Goal: Communication & Community: Answer question/provide support

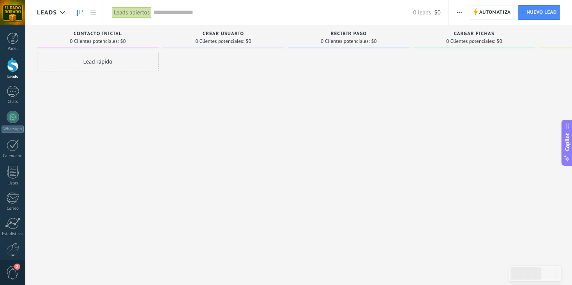
scroll to position [11, 0]
click at [301, 73] on div at bounding box center [348, 143] width 121 height 183
click at [387, 107] on div at bounding box center [348, 143] width 121 height 183
click at [378, 117] on div at bounding box center [348, 143] width 121 height 183
click at [13, 13] on div at bounding box center [12, 12] width 25 height 25
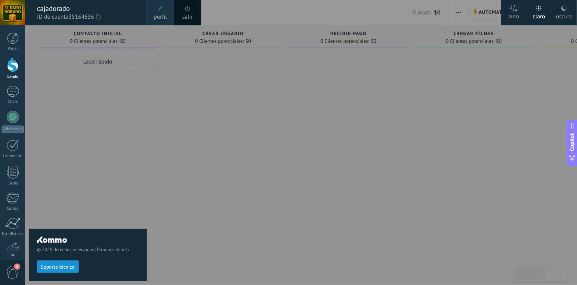
click at [186, 12] on span at bounding box center [187, 8] width 9 height 9
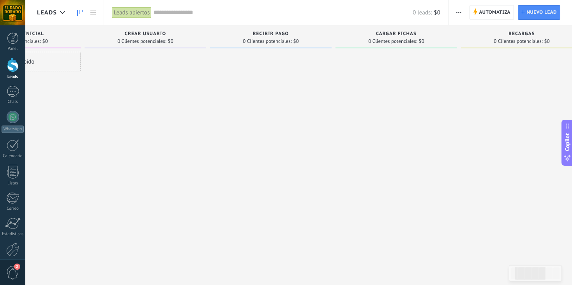
scroll to position [0, 13]
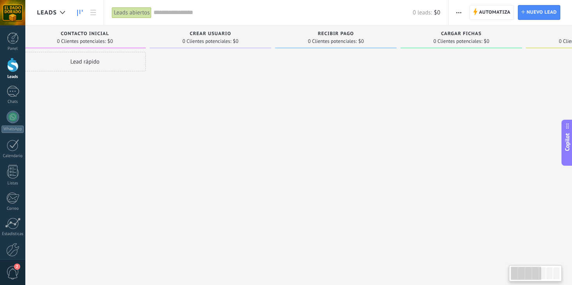
drag, startPoint x: 193, startPoint y: 146, endPoint x: 258, endPoint y: 156, distance: 65.7
click at [258, 156] on div at bounding box center [209, 143] width 121 height 183
click at [266, 138] on div at bounding box center [209, 143] width 121 height 183
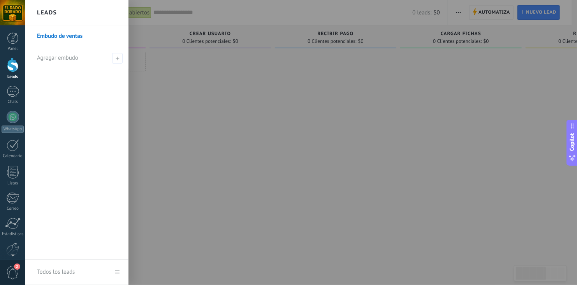
click at [225, 129] on div at bounding box center [313, 142] width 577 height 285
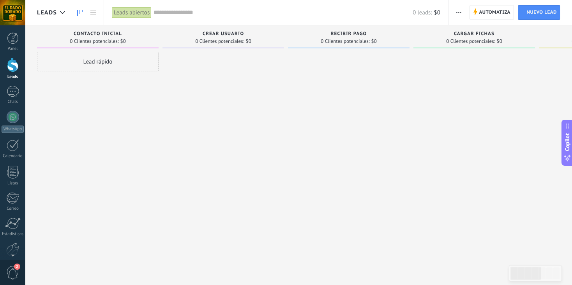
click at [12, 72] on div at bounding box center [13, 65] width 12 height 14
click at [12, 69] on div at bounding box center [13, 65] width 12 height 14
click at [18, 100] on div "Chats" at bounding box center [13, 101] width 23 height 5
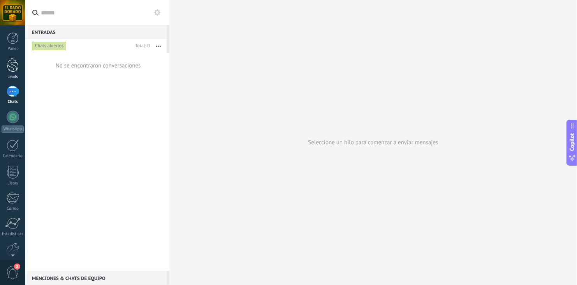
click at [11, 69] on div at bounding box center [13, 65] width 12 height 14
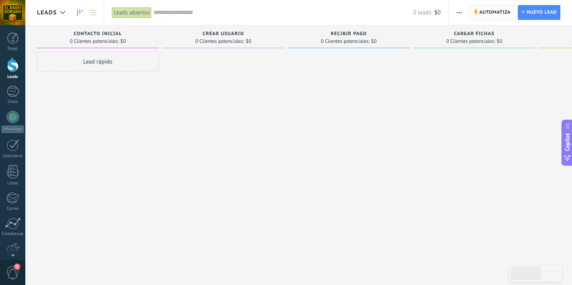
click at [485, 12] on span "Automatiza" at bounding box center [495, 12] width 32 height 14
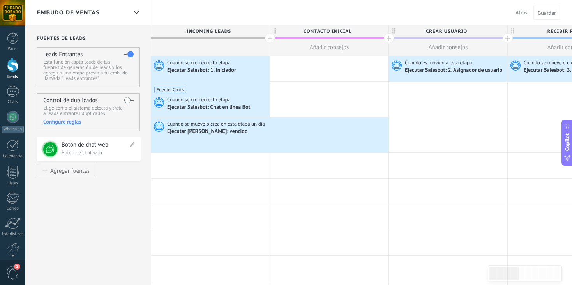
click at [76, 146] on h4 "Botón de chat web" at bounding box center [95, 145] width 66 height 8
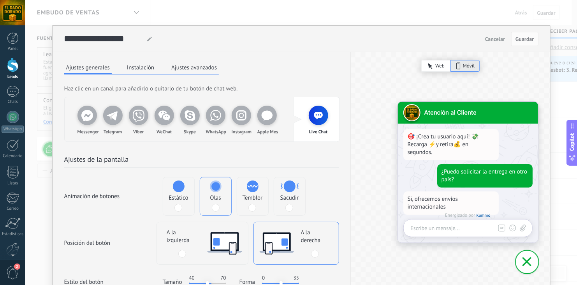
click at [332, 177] on div "Animación de botones Estático Olas Temblor Sacudir" at bounding box center [201, 196] width 275 height 39
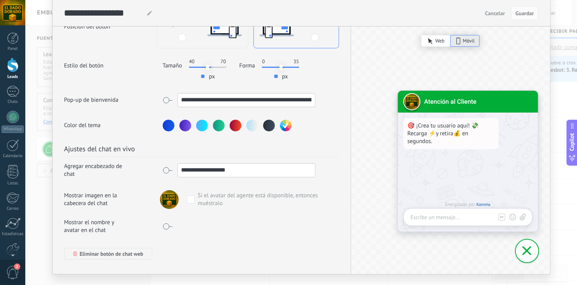
scroll to position [236, 0]
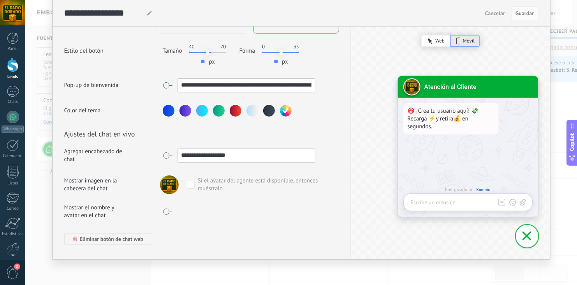
drag, startPoint x: 248, startPoint y: 154, endPoint x: 172, endPoint y: 146, distance: 76.3
click at [172, 148] on div "**********" at bounding box center [239, 155] width 153 height 14
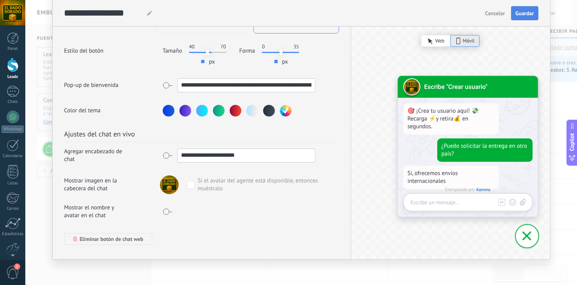
type input "**********"
click at [521, 11] on span "Guardar" at bounding box center [524, 13] width 18 height 5
click at [570, 19] on div "**********" at bounding box center [301, 142] width 552 height 285
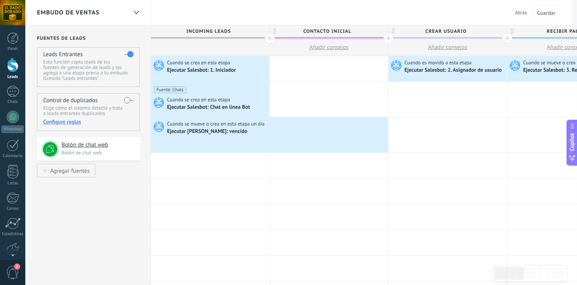
scroll to position [0, 0]
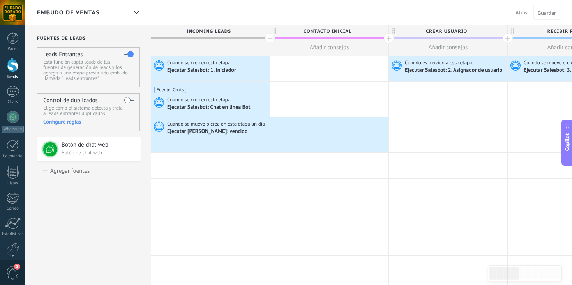
click at [9, 65] on div at bounding box center [13, 65] width 12 height 14
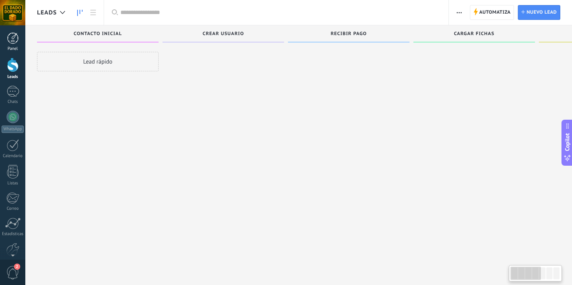
click at [10, 46] on link "Panel" at bounding box center [12, 41] width 25 height 19
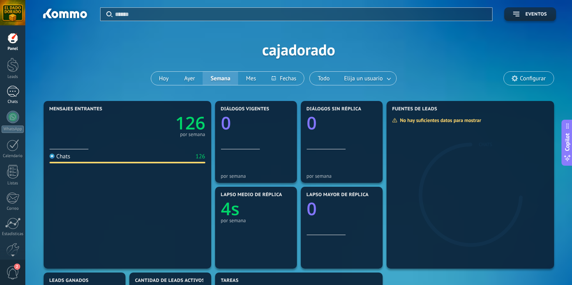
click at [9, 92] on div "1" at bounding box center [13, 91] width 12 height 11
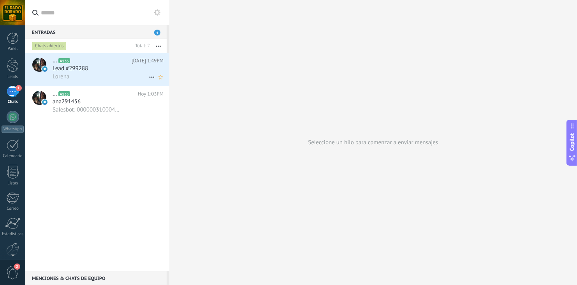
click at [99, 67] on div "Lead #299288" at bounding box center [108, 69] width 111 height 8
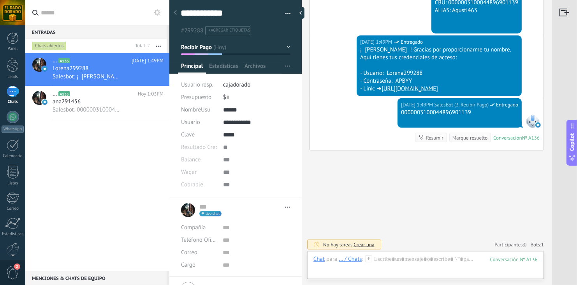
scroll to position [11, 0]
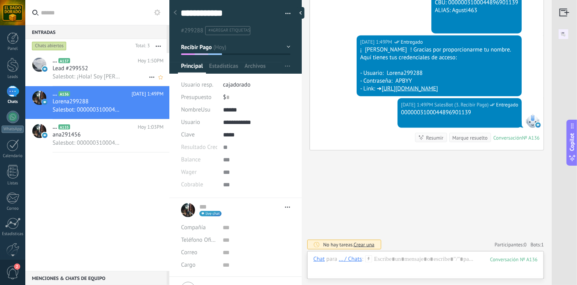
click at [93, 66] on div "Lead #299552" at bounding box center [108, 69] width 111 height 8
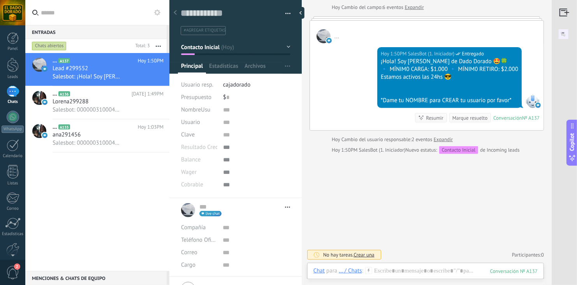
scroll to position [93, 0]
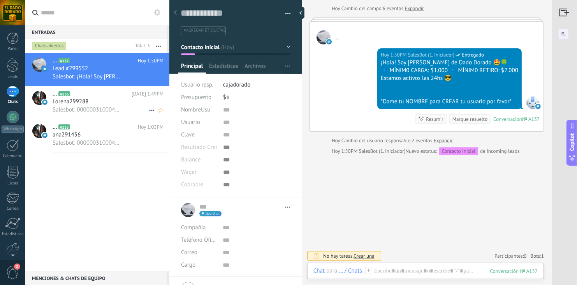
click at [112, 107] on span "Salesbot: 0000003100044896901139" at bounding box center [87, 109] width 68 height 7
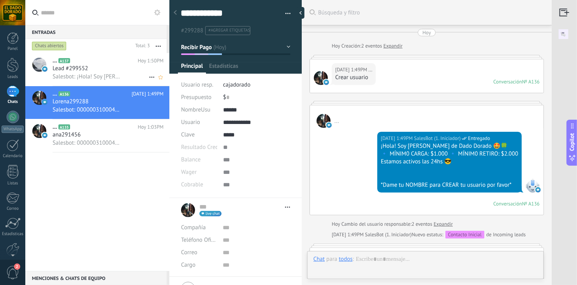
scroll to position [11, 0]
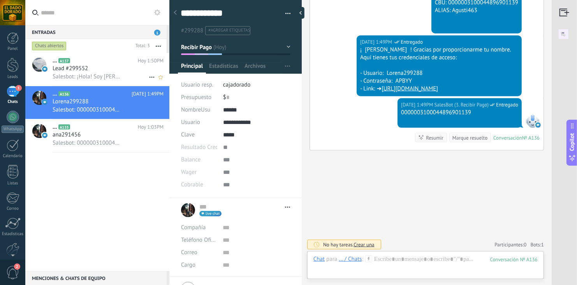
click at [96, 71] on div "Lead #299552" at bounding box center [108, 69] width 111 height 8
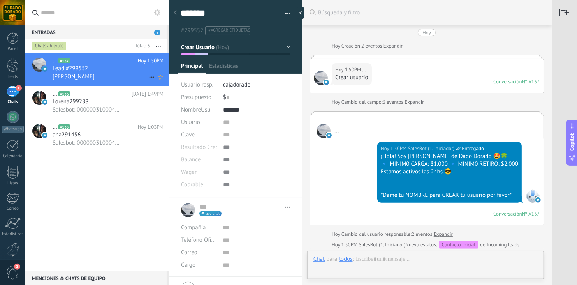
type textarea "*******"
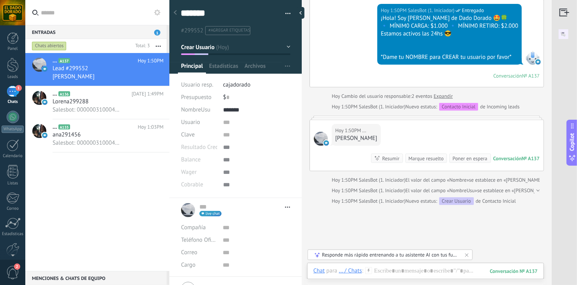
type input "**"
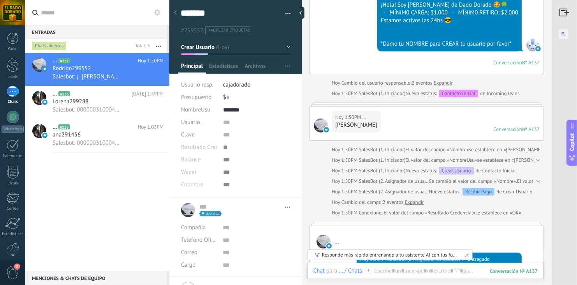
click at [319, 65] on div "Hoy 1:50PM SalesBot (1. Iniciador) Entregado ¡Hola! Soy Alexandra de Dado Dorad…" at bounding box center [427, 30] width 234 height 87
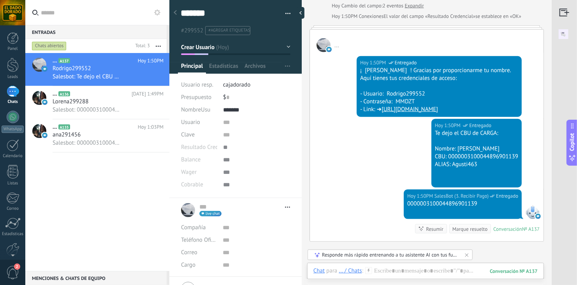
scroll to position [381, 0]
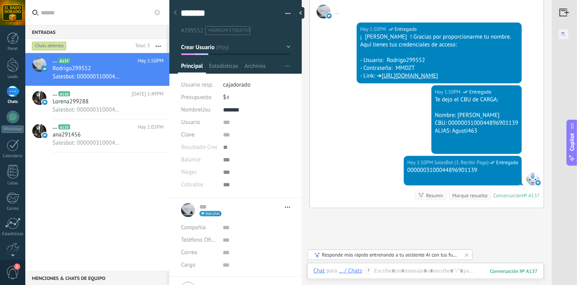
click at [105, 200] on div "... A137 Hoy 1:50PM Rodrigo299552 Salesbot: 0000003100044896901139 ... A136 Hoy…" at bounding box center [97, 162] width 144 height 218
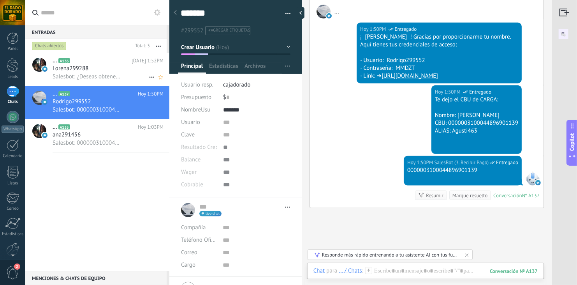
drag, startPoint x: 140, startPoint y: 113, endPoint x: 109, endPoint y: 72, distance: 50.8
click at [114, 107] on span "Salesbot: 0000003100044896901139" at bounding box center [87, 109] width 68 height 7
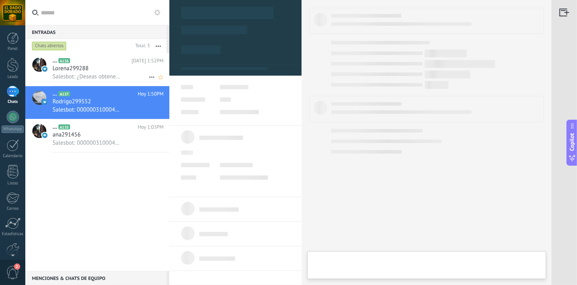
click at [109, 72] on div "Lorena299288" at bounding box center [108, 69] width 111 height 8
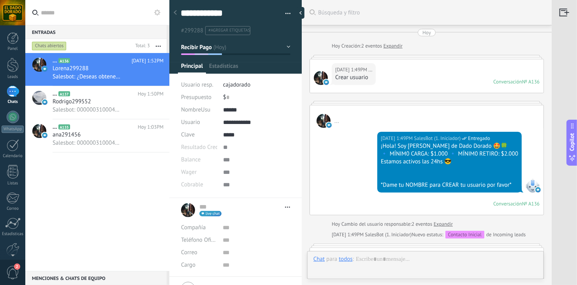
type textarea "**********"
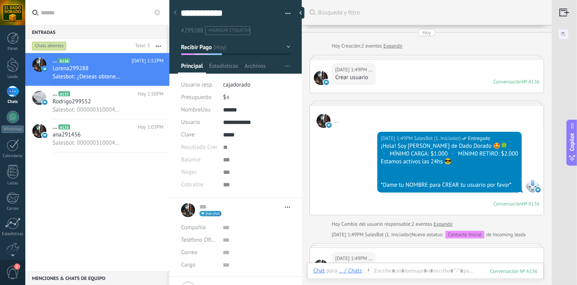
scroll to position [472, 0]
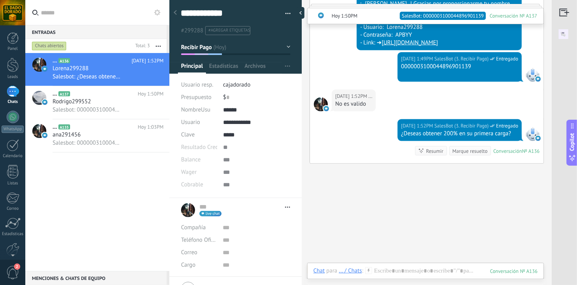
drag, startPoint x: 399, startPoint y: 264, endPoint x: 399, endPoint y: 273, distance: 8.6
click at [399, 273] on div "Chat Correo Nota Tarea Chat para ... / Chats : 136 Enviar Cancelar Rastrear cli…" at bounding box center [425, 276] width 237 height 28
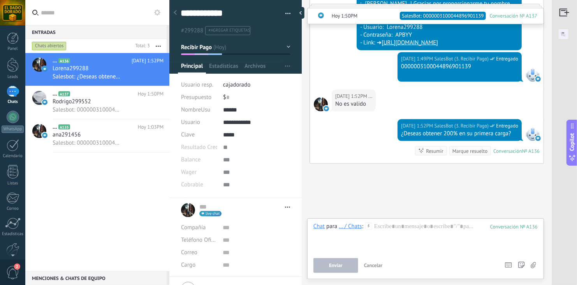
click at [399, 273] on div "Chat Correo Nota Tarea Chat para ... / Chats : 136 Enviar Cancelar Rastrear cli…" at bounding box center [425, 248] width 237 height 61
click at [403, 233] on div at bounding box center [425, 237] width 224 height 30
click at [339, 262] on button "Enviar" at bounding box center [335, 265] width 45 height 15
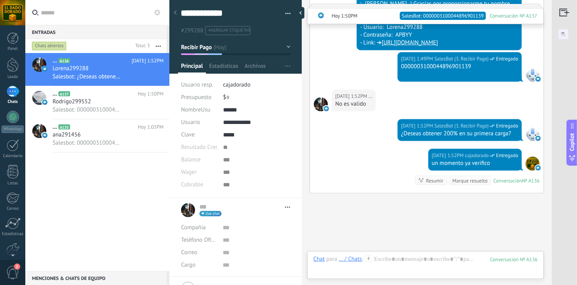
scroll to position [515, 0]
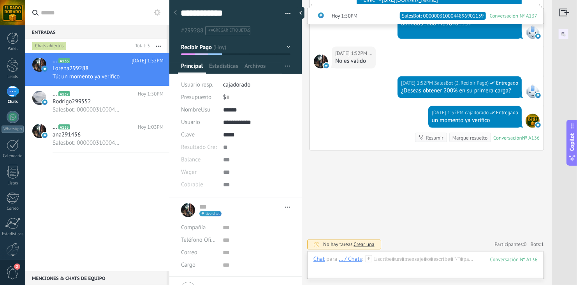
click at [344, 90] on div "Hoy 1:52PM SalesBot (3. Recibir Pago) Entregado ¿Deseas obtener 200% en su prim…" at bounding box center [427, 91] width 234 height 30
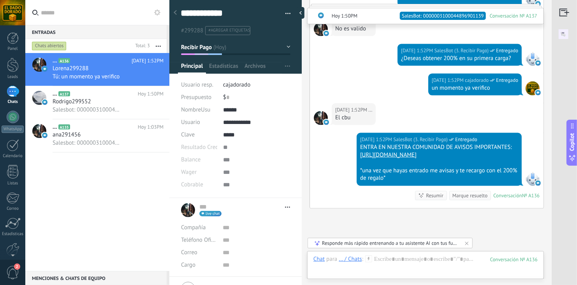
scroll to position [605, 0]
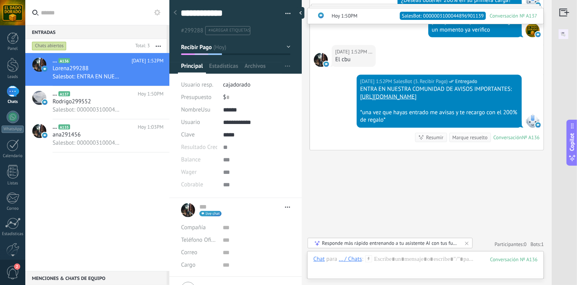
click at [262, 50] on button "Recibir Pago" at bounding box center [235, 47] width 109 height 14
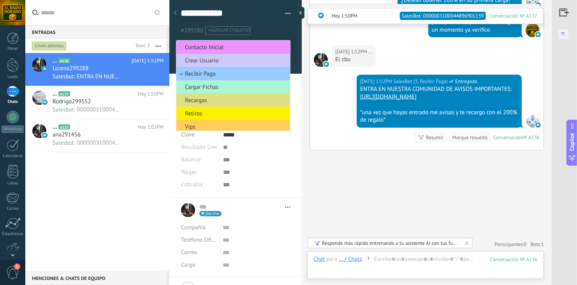
click at [227, 84] on span "Cargar Fichas" at bounding box center [231, 86] width 111 height 7
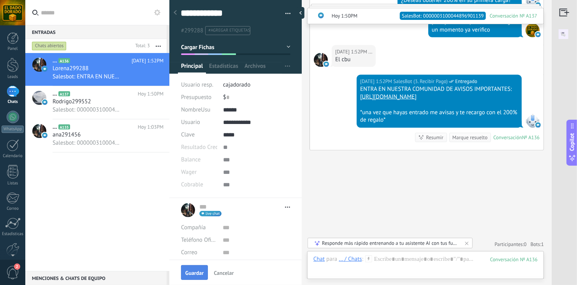
click at [188, 274] on span "Guardar" at bounding box center [194, 272] width 18 height 5
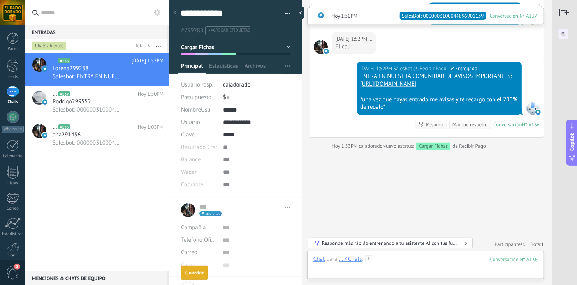
click at [389, 260] on div at bounding box center [425, 266] width 224 height 23
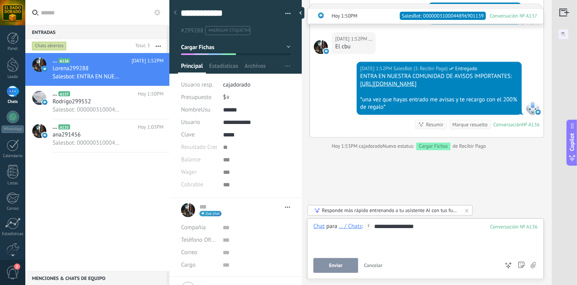
click at [348, 267] on button "Enviar" at bounding box center [335, 265] width 45 height 15
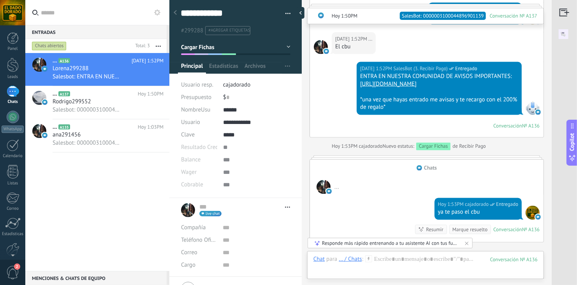
scroll to position [613, 0]
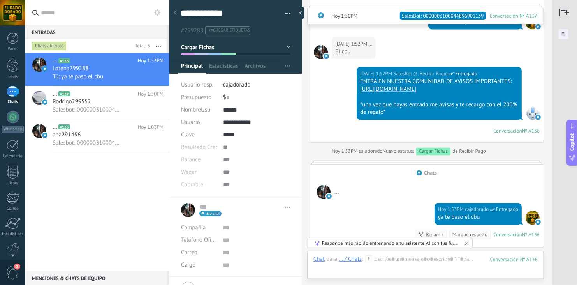
click at [331, 130] on div "Hoy 1:52PM SalesBot (3. Recibir Pago) Entregado ENTRA EN NUESTRA COMUNIDAD DE A…" at bounding box center [427, 104] width 234 height 75
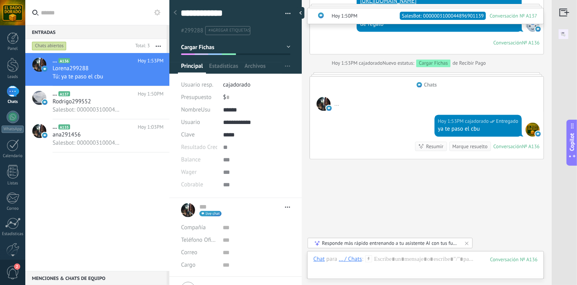
scroll to position [709, 0]
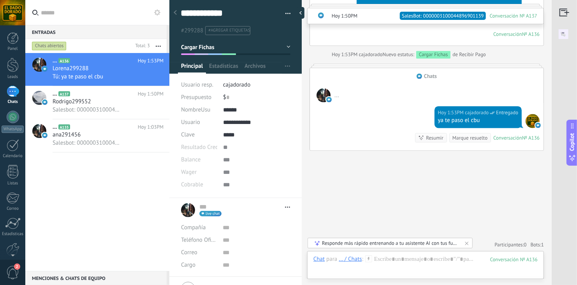
click at [383, 98] on div "..." at bounding box center [427, 91] width 234 height 23
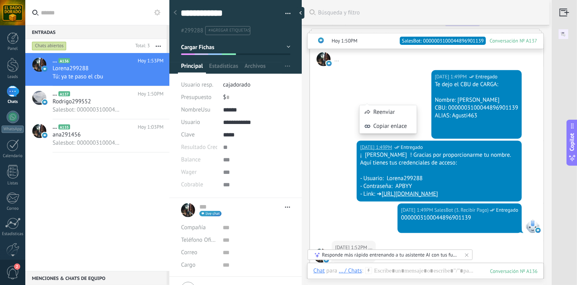
scroll to position [320, 0]
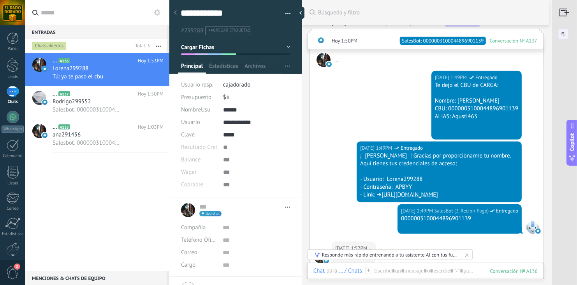
click at [412, 84] on div "Hoy 1:49PM SalesBot (3. Recibir Pago) Entregado Te dejo el CBU de CARGA: Nombre…" at bounding box center [427, 104] width 234 height 74
click at [91, 113] on span "Salesbot: 0000003100044896901139" at bounding box center [87, 109] width 68 height 7
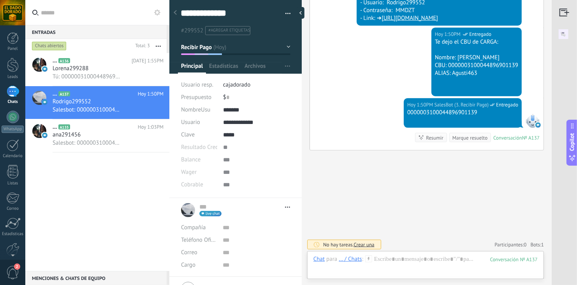
scroll to position [23, 0]
click at [13, 271] on span "2" at bounding box center [12, 273] width 13 height 14
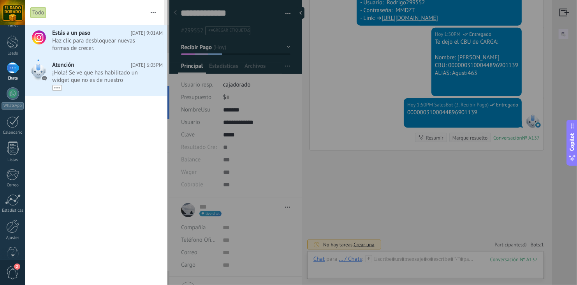
scroll to position [0, 0]
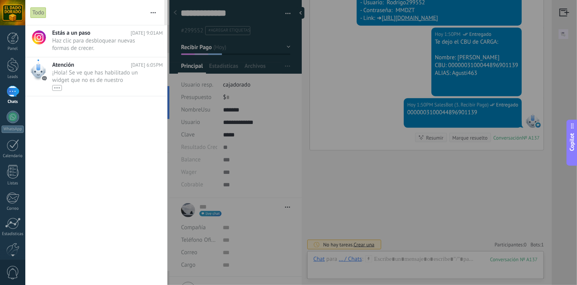
click at [224, 121] on div at bounding box center [288, 142] width 577 height 285
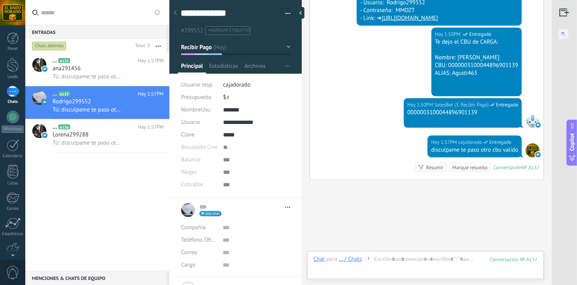
scroll to position [457, 0]
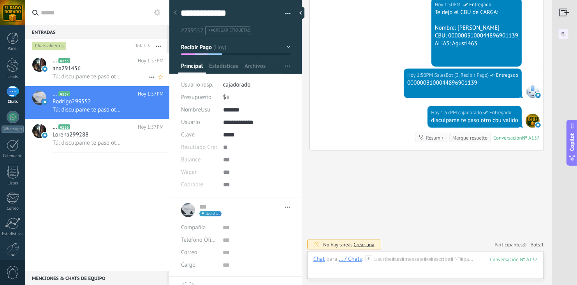
click at [88, 73] on div "Tú: disculpame te paso otro cbu valido" at bounding box center [108, 76] width 111 height 8
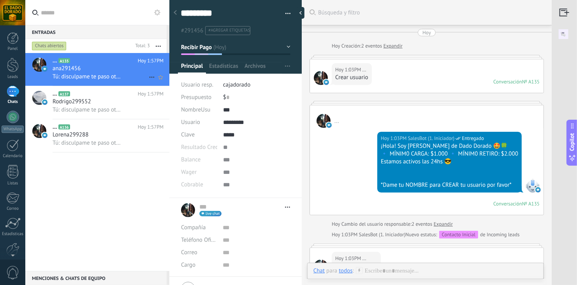
scroll to position [442, 0]
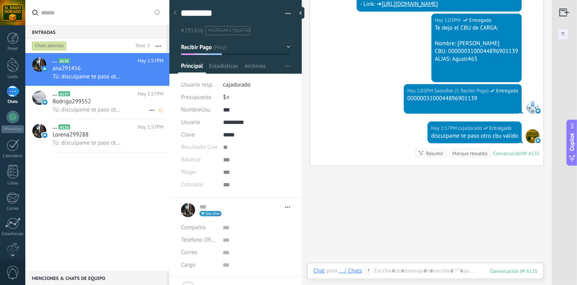
click at [115, 115] on div "... A137 Hoy 1:57PM Rodrigo299552 Tú: disculpame te paso otro cbu valido" at bounding box center [111, 102] width 117 height 33
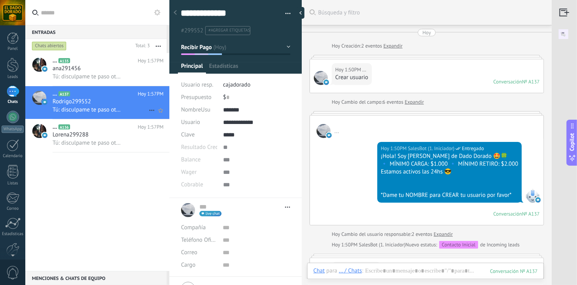
scroll to position [441, 0]
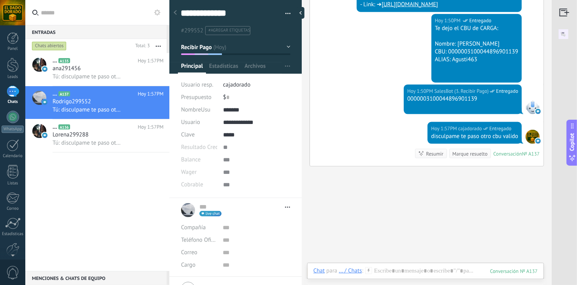
click at [280, 48] on button "Recibir Pago" at bounding box center [235, 47] width 109 height 14
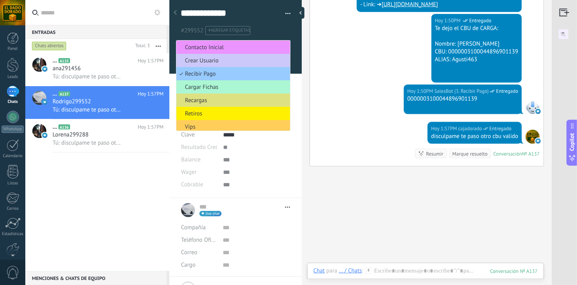
click at [220, 84] on span "Cargar Fichas" at bounding box center [231, 86] width 111 height 7
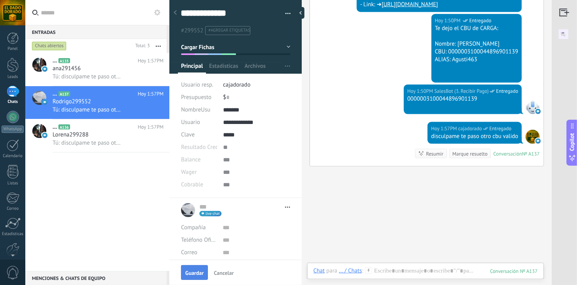
click at [194, 272] on span "Guardar" at bounding box center [194, 272] width 18 height 5
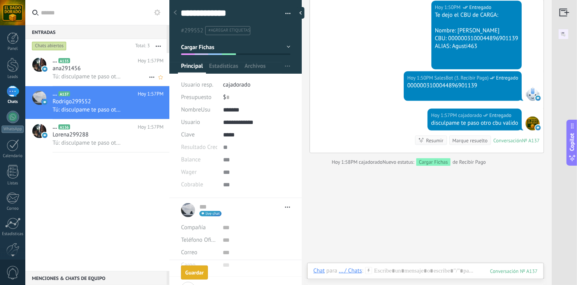
click at [88, 71] on div "ana291456" at bounding box center [108, 69] width 111 height 8
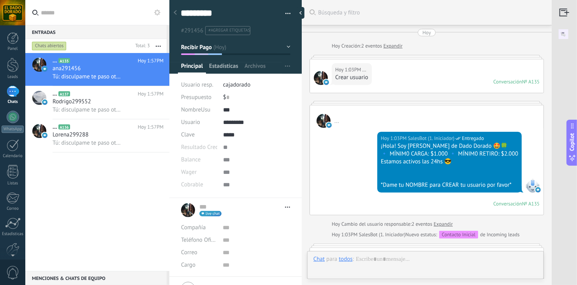
scroll to position [458, 0]
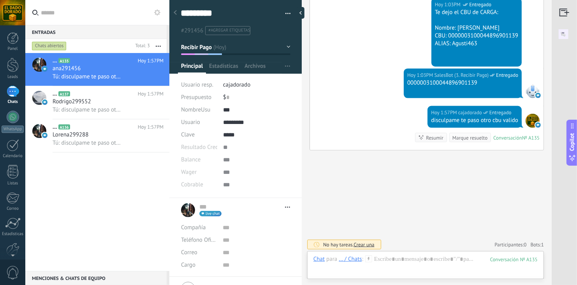
click at [261, 47] on button "Recibir Pago" at bounding box center [235, 47] width 109 height 14
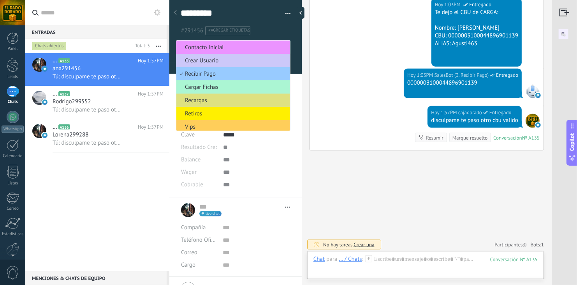
click at [219, 84] on span "Cargar Fichas" at bounding box center [231, 86] width 111 height 7
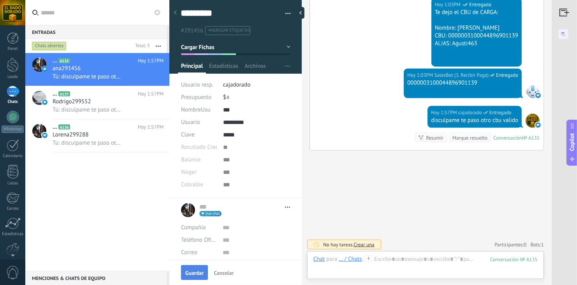
click at [199, 270] on span "Guardar" at bounding box center [194, 272] width 18 height 5
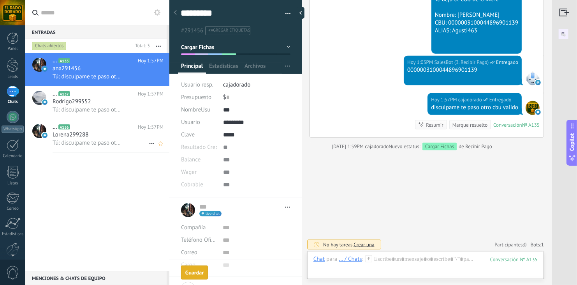
click at [106, 151] on div "... A136 Hoy 1:57PM Lorena299288 Tú: disculpame te paso otro cbu valido" at bounding box center [111, 135] width 117 height 33
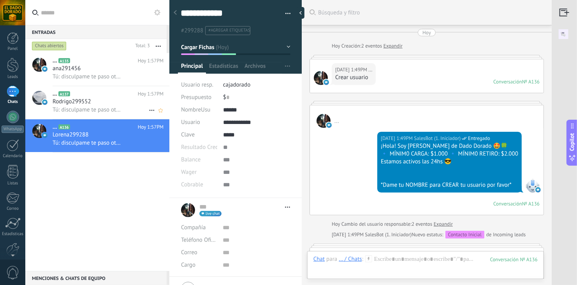
scroll to position [747, 0]
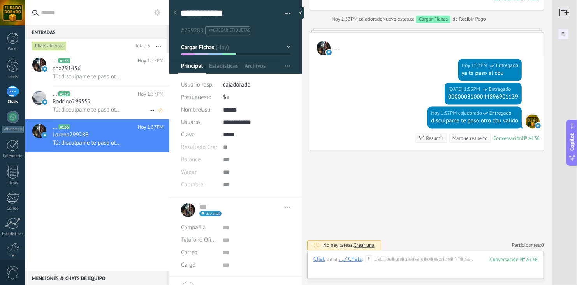
click at [115, 104] on div "Rodrigo299552" at bounding box center [108, 102] width 111 height 8
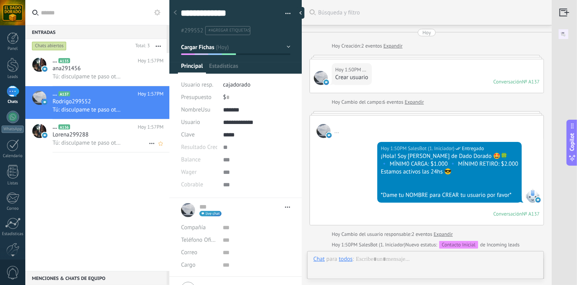
scroll to position [470, 0]
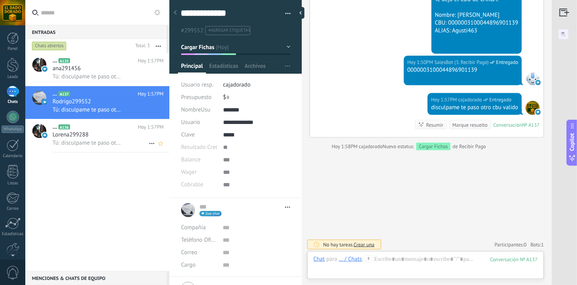
click at [108, 142] on span "Tú: disculpame te paso otro cbu valido" at bounding box center [87, 142] width 68 height 7
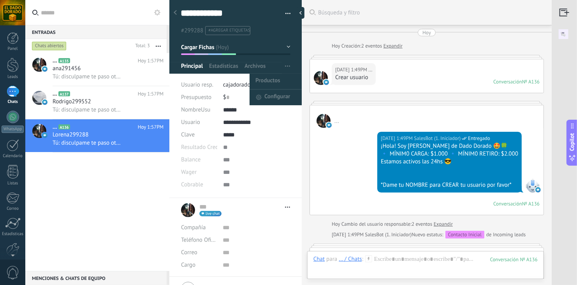
scroll to position [747, 0]
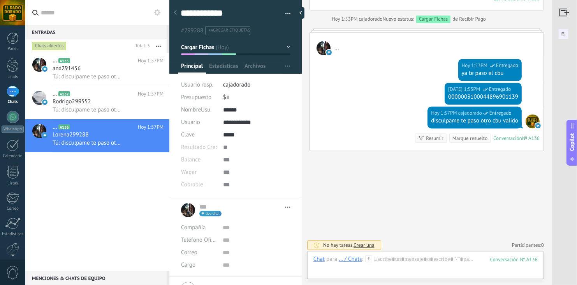
click at [284, 44] on button "Cargar Fichas" at bounding box center [235, 47] width 109 height 14
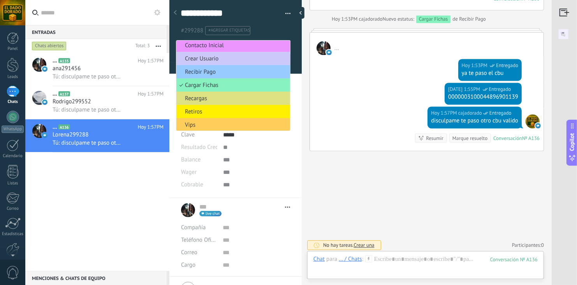
click at [108, 198] on div "... A135 Hoy 1:57PM ana291456 Tú: disculpame te paso otro cbu valido ... A137 H…" at bounding box center [97, 162] width 144 height 218
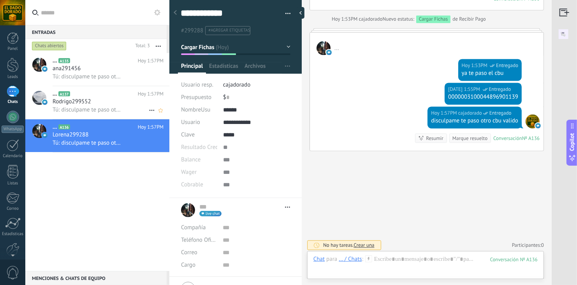
click at [123, 104] on div "Rodrigo299552" at bounding box center [108, 102] width 111 height 8
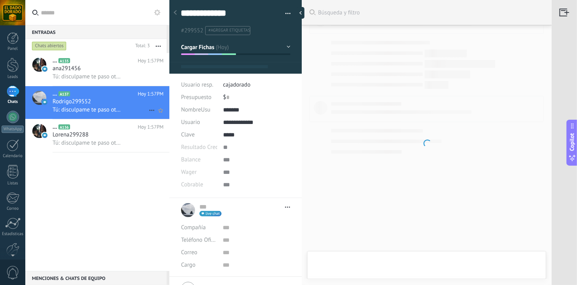
scroll to position [442, 0]
type textarea "**********"
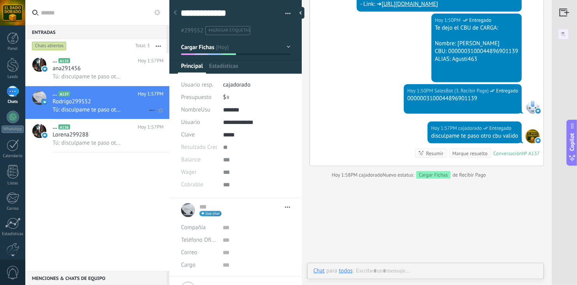
scroll to position [11, 0]
click at [12, 97] on div "1" at bounding box center [13, 91] width 12 height 11
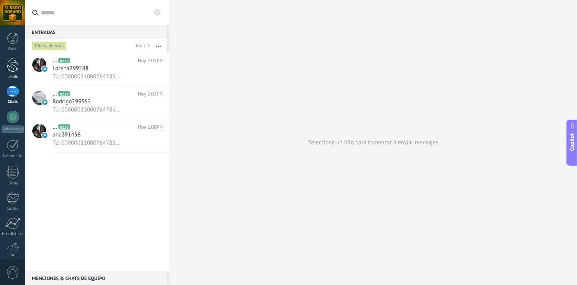
click at [15, 65] on div at bounding box center [13, 65] width 12 height 14
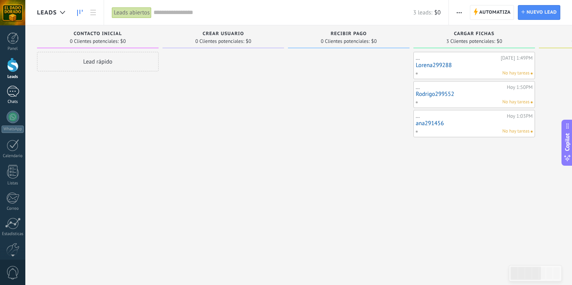
click at [13, 90] on div "1" at bounding box center [13, 91] width 12 height 11
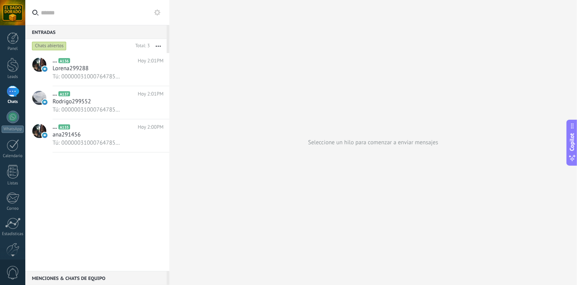
click at [159, 9] on icon at bounding box center [157, 12] width 6 height 6
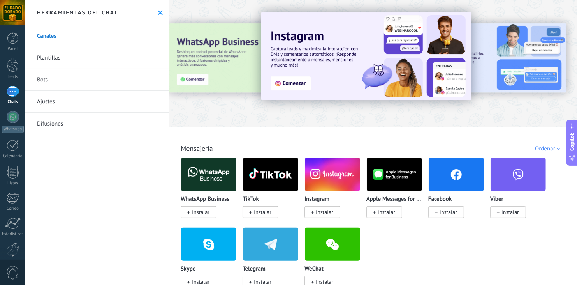
click at [42, 81] on link "Bots" at bounding box center [97, 80] width 144 height 22
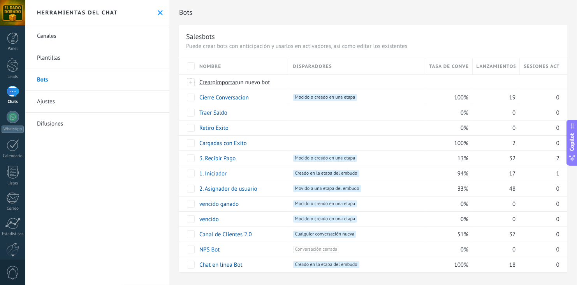
click at [49, 59] on link "Plantillas" at bounding box center [97, 58] width 144 height 22
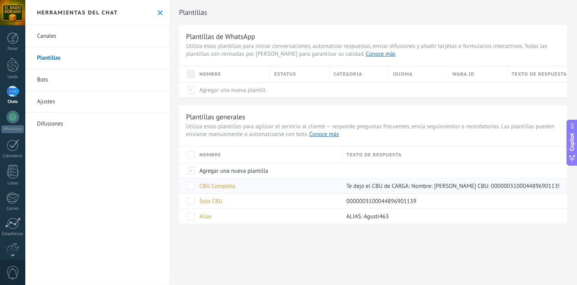
click at [224, 186] on span "CBU Completo" at bounding box center [217, 185] width 36 height 7
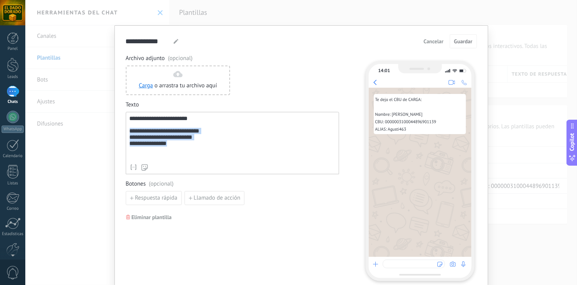
drag, startPoint x: 180, startPoint y: 148, endPoint x: 119, endPoint y: 134, distance: 62.3
click at [119, 134] on div "**********" at bounding box center [301, 159] width 374 height 268
paste div
click at [471, 41] on button "Guardar" at bounding box center [463, 41] width 27 height 14
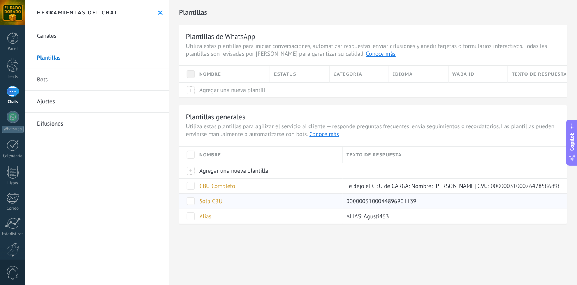
click at [215, 200] on span "Solo CBU" at bounding box center [210, 200] width 23 height 7
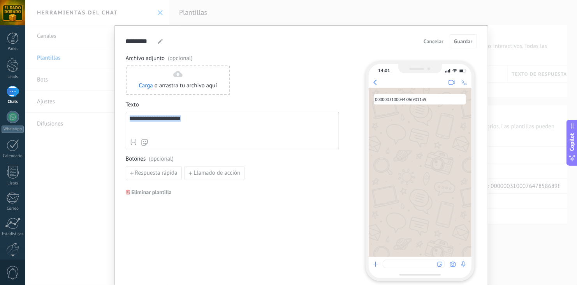
drag, startPoint x: 200, startPoint y: 121, endPoint x: 89, endPoint y: 120, distance: 111.4
click at [89, 120] on div "**********" at bounding box center [301, 142] width 552 height 285
paste div
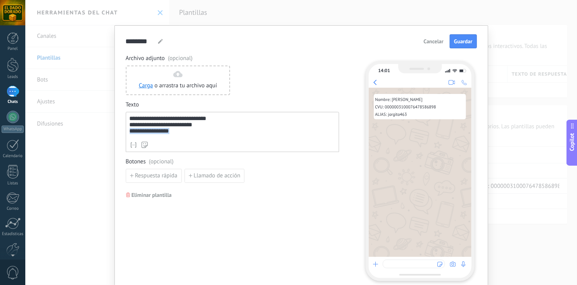
drag, startPoint x: 174, startPoint y: 133, endPoint x: 120, endPoint y: 132, distance: 53.3
click at [120, 132] on div "**********" at bounding box center [301, 159] width 374 height 268
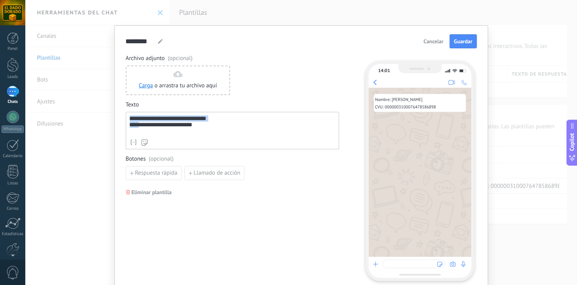
drag, startPoint x: 140, startPoint y: 127, endPoint x: 114, endPoint y: 112, distance: 30.1
click at [114, 112] on div "**********" at bounding box center [301, 159] width 374 height 268
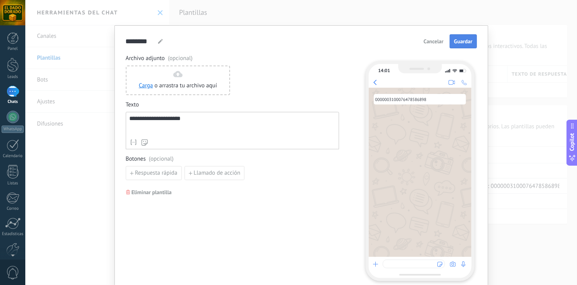
click at [460, 39] on span "Guardar" at bounding box center [463, 41] width 18 height 5
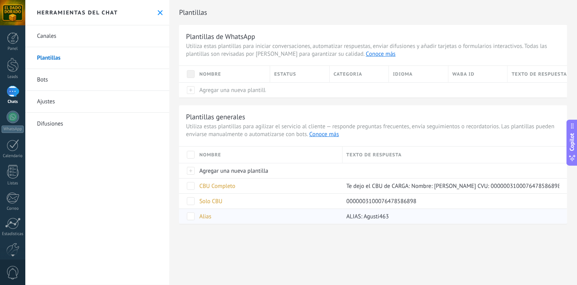
click at [203, 214] on span "Alias" at bounding box center [205, 216] width 12 height 7
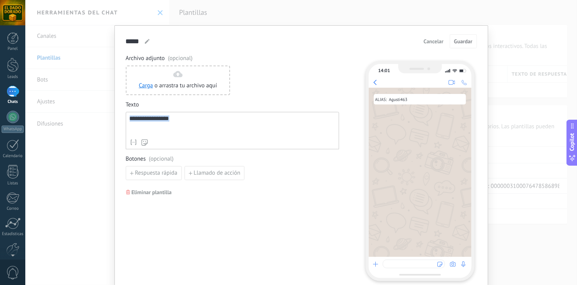
drag, startPoint x: 200, startPoint y: 126, endPoint x: 65, endPoint y: 130, distance: 135.2
click at [65, 130] on div "**********" at bounding box center [301, 142] width 552 height 285
paste div
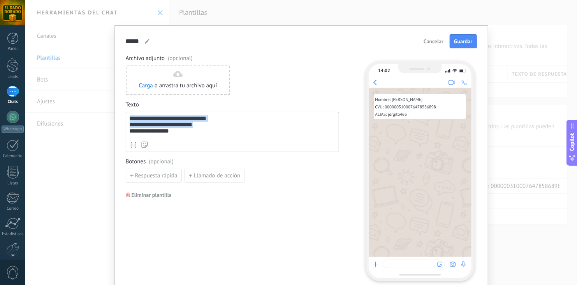
drag, startPoint x: 211, startPoint y: 126, endPoint x: 115, endPoint y: 114, distance: 96.5
click at [115, 114] on div "**********" at bounding box center [301, 159] width 374 height 268
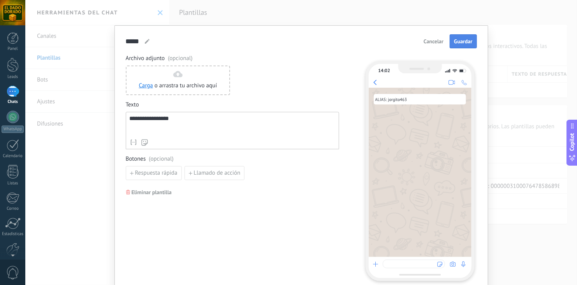
click at [465, 44] on span "Guardar" at bounding box center [463, 41] width 18 height 5
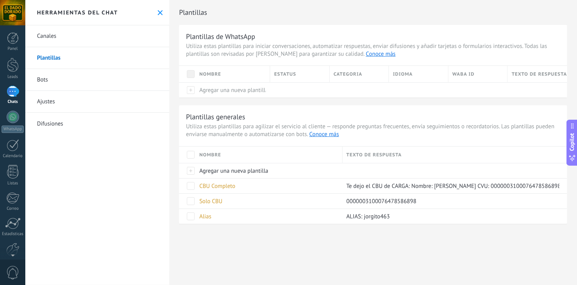
click at [237, 235] on div "Plantillas Plantillas de WhatsApp Utiliza estas plantillas para iniciar convers…" at bounding box center [373, 120] width 408 height 240
click at [221, 185] on span "CBU Completo" at bounding box center [217, 185] width 36 height 7
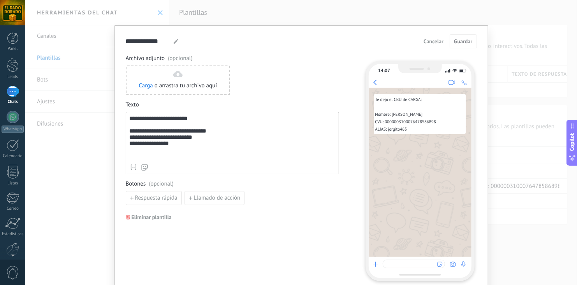
click at [430, 37] on button "Cancelar" at bounding box center [433, 41] width 27 height 12
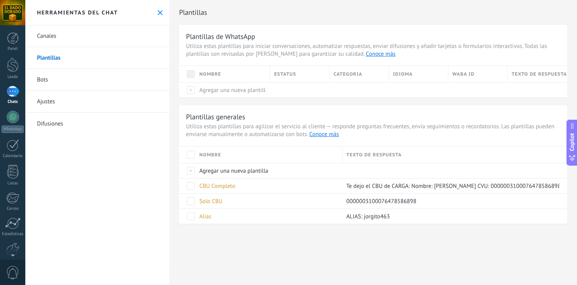
click at [14, 95] on div "1" at bounding box center [13, 91] width 12 height 11
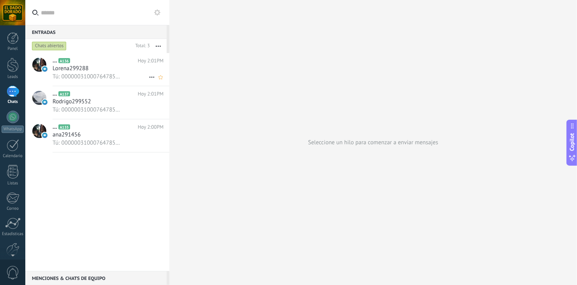
click at [97, 77] on span "Tú: 0000003100076478586898" at bounding box center [87, 76] width 68 height 7
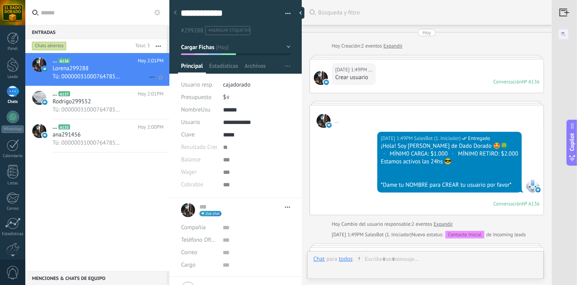
scroll to position [771, 0]
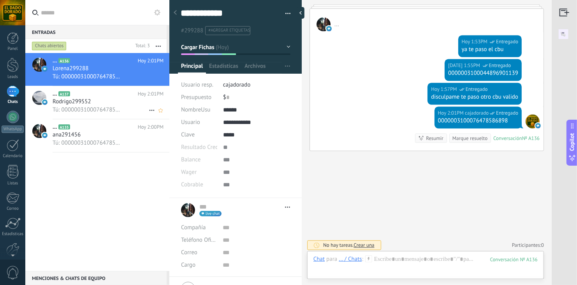
click at [73, 101] on span "Rodrigo299552" at bounding box center [72, 102] width 39 height 8
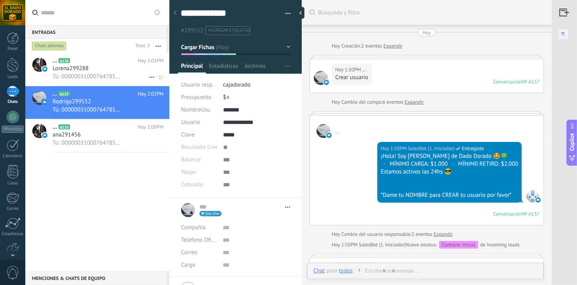
scroll to position [519, 0]
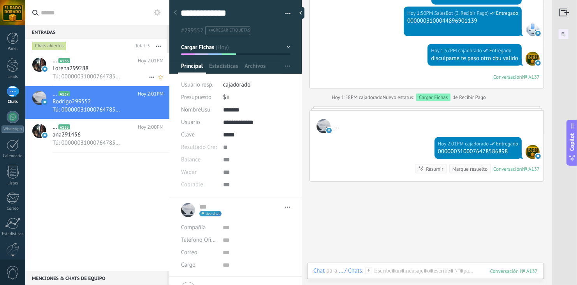
click at [76, 81] on div "... A136 Hoy 2:01PM Lorena299288 Tú: 0000003100076478586898" at bounding box center [111, 69] width 117 height 33
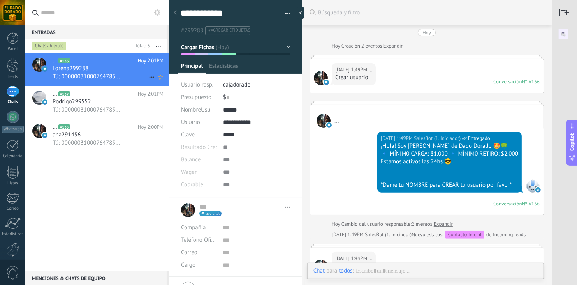
scroll to position [11, 0]
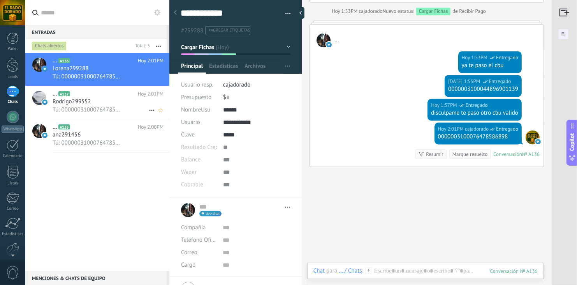
click at [77, 95] on icon at bounding box center [76, 94] width 8 height 8
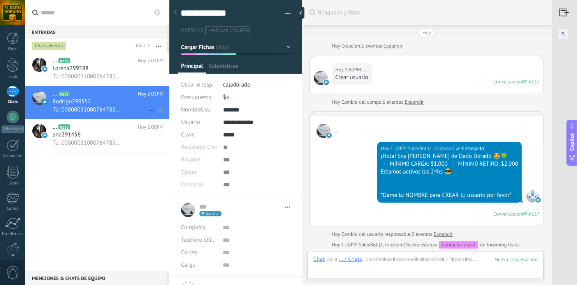
scroll to position [550, 0]
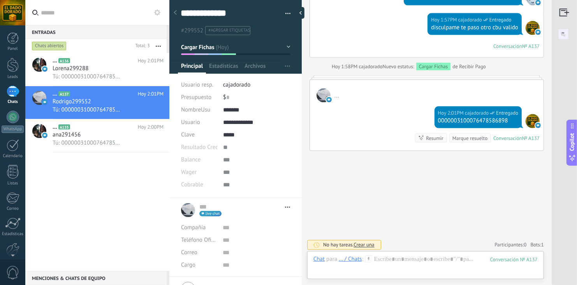
click at [64, 208] on div "... A136 Hoy 2:01PM Lorena299288 Tú: 0000003100076478586898 ... A137 Hoy 2:01PM…" at bounding box center [97, 162] width 144 height 218
click at [95, 72] on div "Lorena299288" at bounding box center [108, 69] width 111 height 8
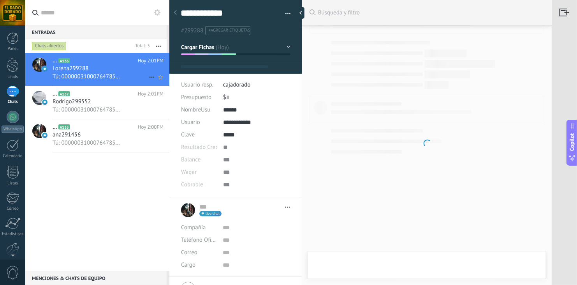
scroll to position [755, 0]
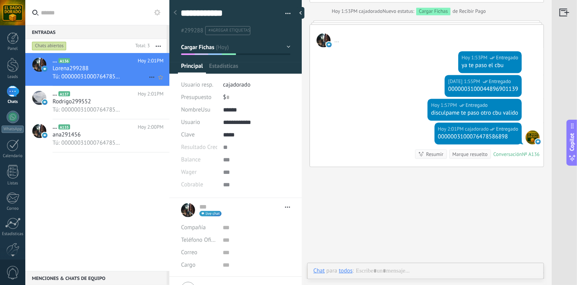
type textarea "**********"
